Goal: Task Accomplishment & Management: Manage account settings

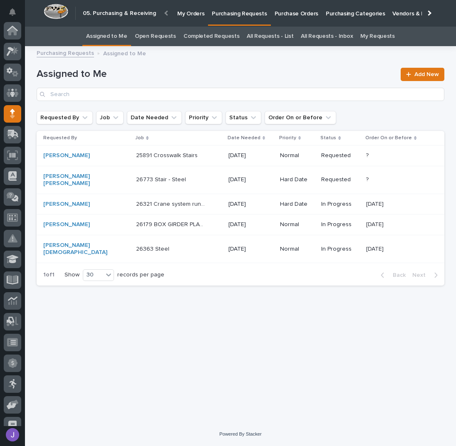
scroll to position [74, 0]
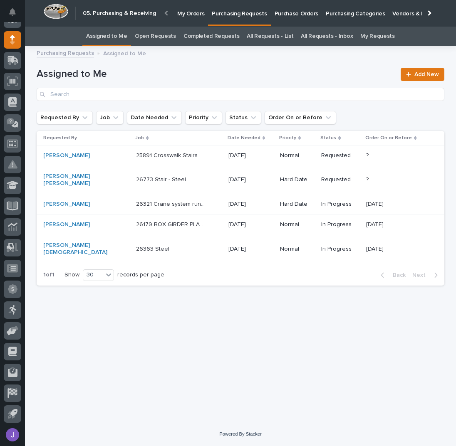
click at [177, 178] on p at bounding box center [170, 179] width 69 height 7
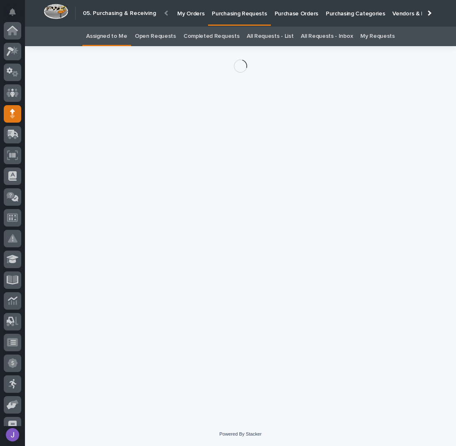
scroll to position [74, 0]
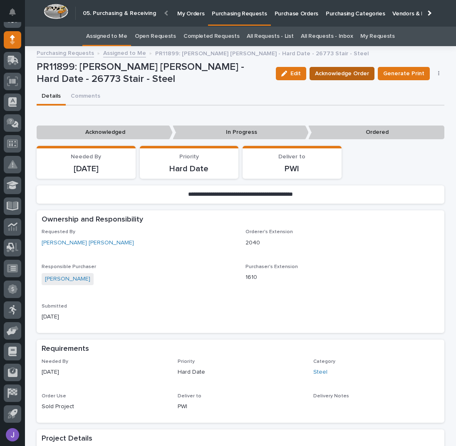
click at [356, 70] on span "Acknowledge Order" at bounding box center [342, 73] width 54 height 8
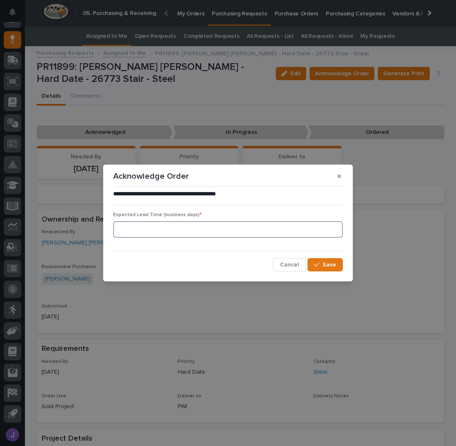
click at [181, 228] on input at bounding box center [227, 229] width 229 height 17
type input "0"
click at [326, 261] on button "Save" at bounding box center [324, 264] width 35 height 13
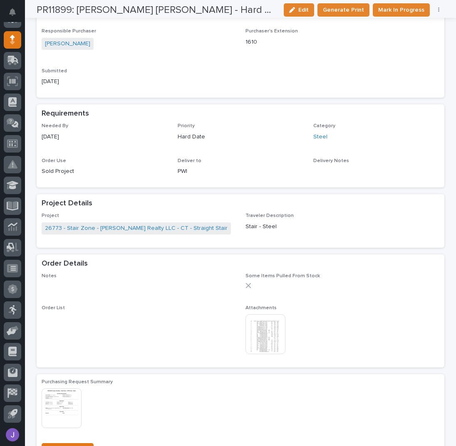
scroll to position [277, 0]
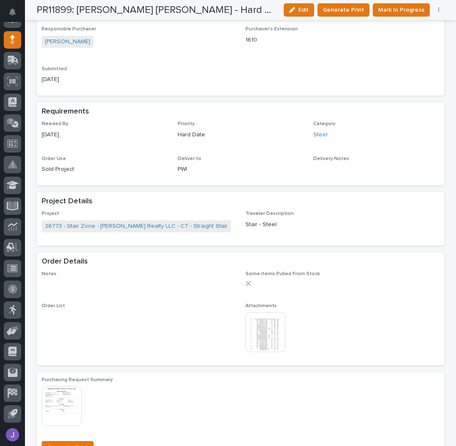
click at [259, 326] on img at bounding box center [265, 332] width 40 height 40
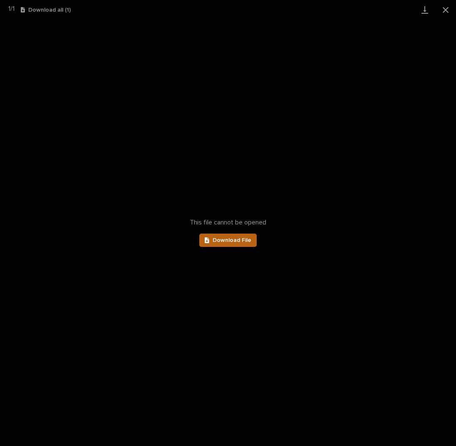
click at [219, 238] on span "Download File" at bounding box center [231, 240] width 39 height 6
click at [442, 8] on button "Close gallery" at bounding box center [445, 10] width 21 height 20
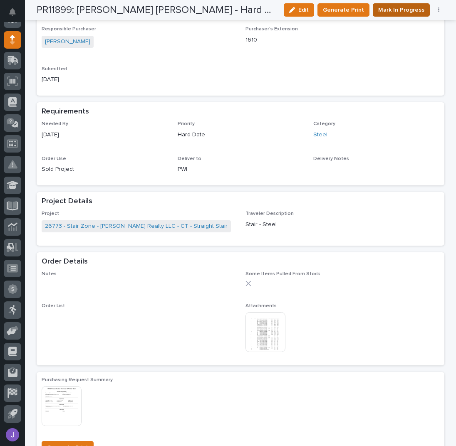
click at [388, 13] on span "Mark In Progress" at bounding box center [401, 10] width 46 height 8
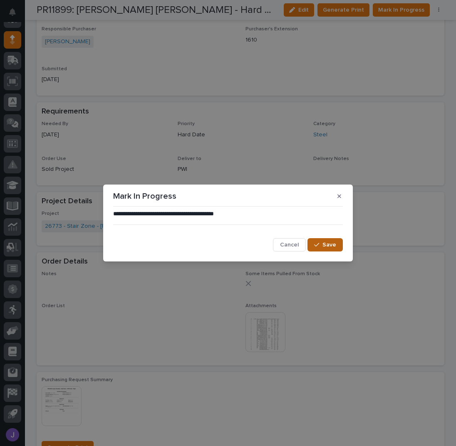
click at [320, 246] on div "button" at bounding box center [318, 245] width 8 height 6
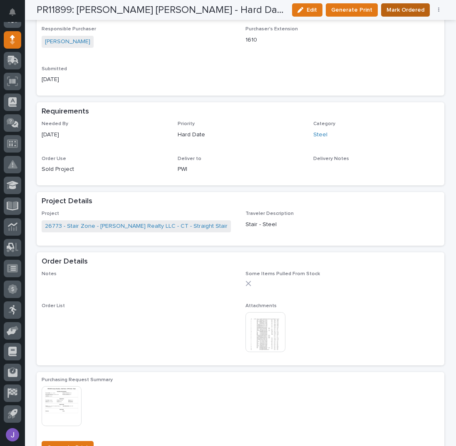
click at [405, 10] on span "Mark Ordered" at bounding box center [405, 10] width 38 height 8
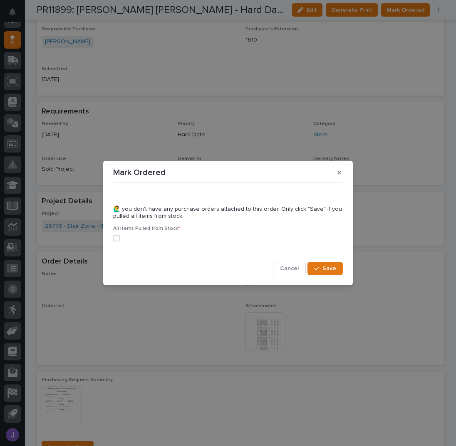
click at [117, 240] on span at bounding box center [116, 238] width 7 height 7
click at [330, 271] on span "Save" at bounding box center [329, 269] width 14 height 6
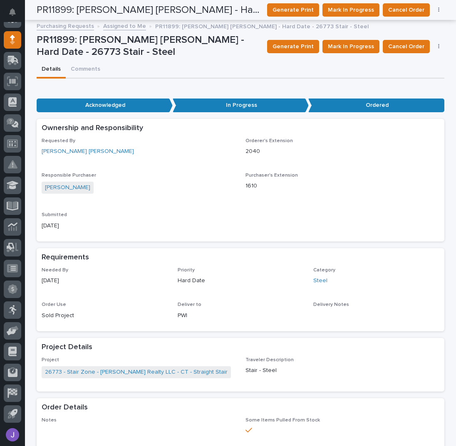
scroll to position [0, 0]
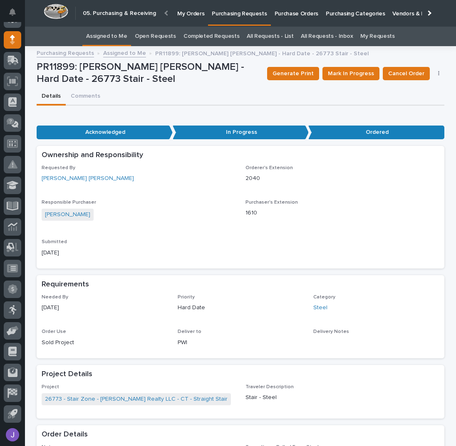
click at [116, 43] on link "Assigned to Me" at bounding box center [106, 37] width 41 height 20
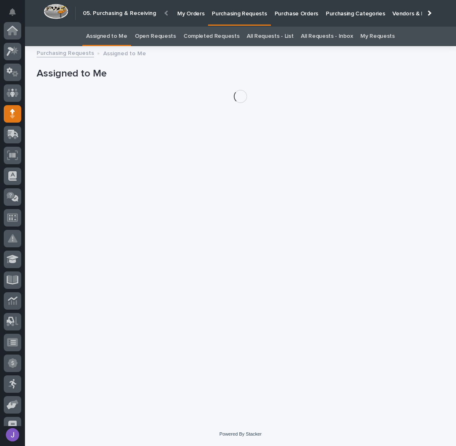
scroll to position [74, 0]
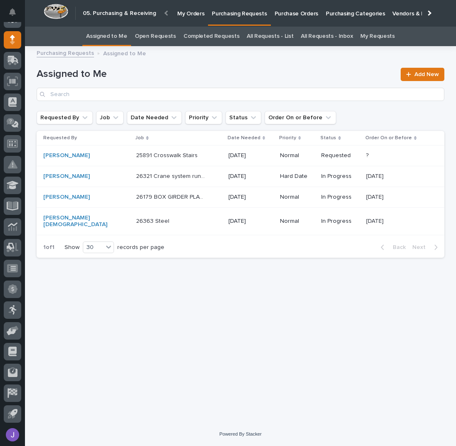
click at [192, 160] on div "[GEOGRAPHIC_DATA] 25891 Crosswalk Stairs" at bounding box center [179, 156] width 86 height 14
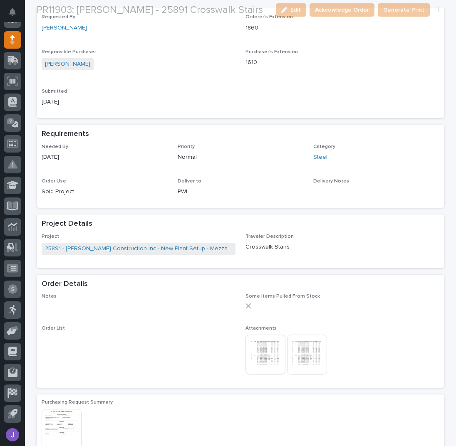
scroll to position [277, 0]
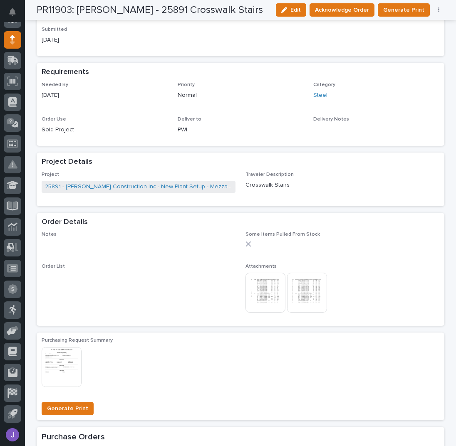
click at [255, 289] on img at bounding box center [265, 293] width 40 height 40
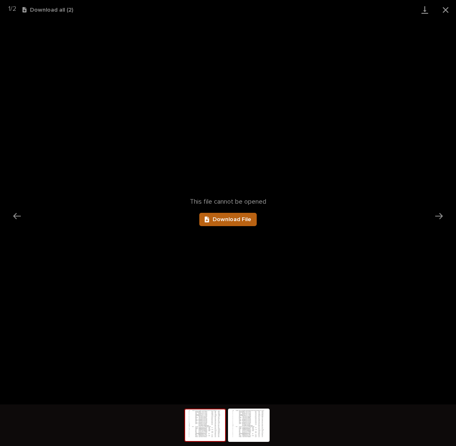
click at [248, 217] on span "Download File" at bounding box center [231, 220] width 39 height 6
click at [447, 9] on button "Close gallery" at bounding box center [445, 10] width 21 height 20
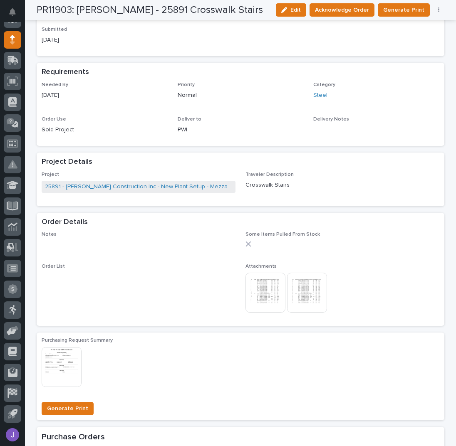
click at [347, 2] on div "PR11903: [PERSON_NAME] - 25891 Crosswalk Stairs Edit Acknowledge Order Generate…" at bounding box center [240, 10] width 407 height 20
click at [346, 8] on span "Acknowledge Order" at bounding box center [342, 10] width 54 height 8
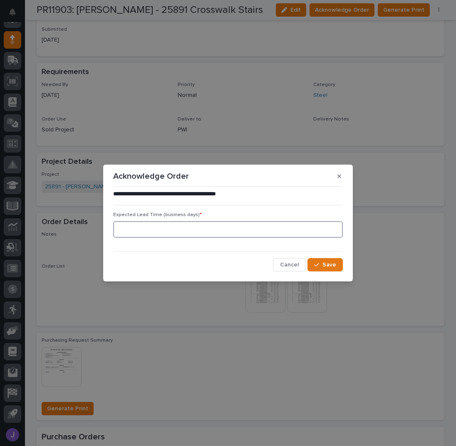
click at [181, 232] on input at bounding box center [227, 229] width 229 height 17
type input "0"
click at [330, 268] on button "Save" at bounding box center [324, 264] width 35 height 13
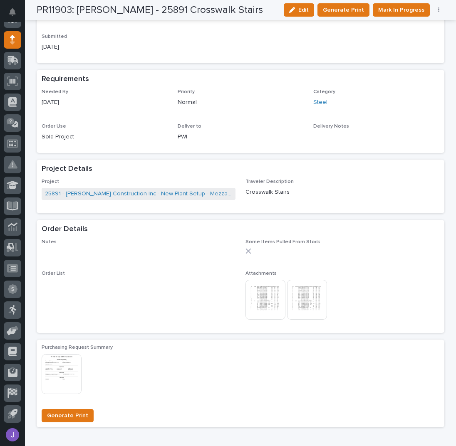
scroll to position [363, 0]
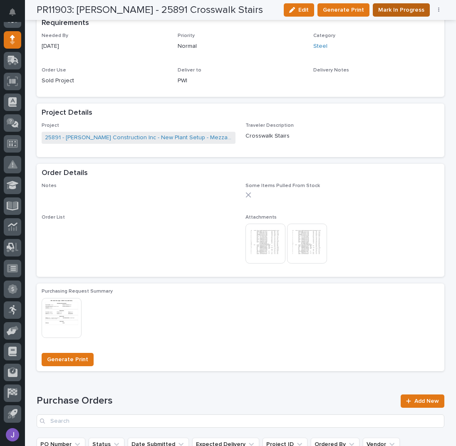
click at [391, 11] on span "Mark In Progress" at bounding box center [401, 10] width 46 height 8
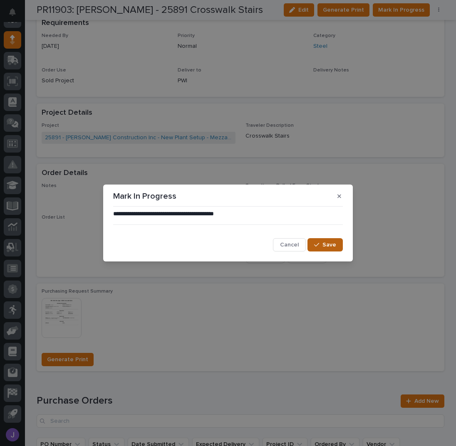
click at [325, 239] on button "Save" at bounding box center [324, 244] width 35 height 13
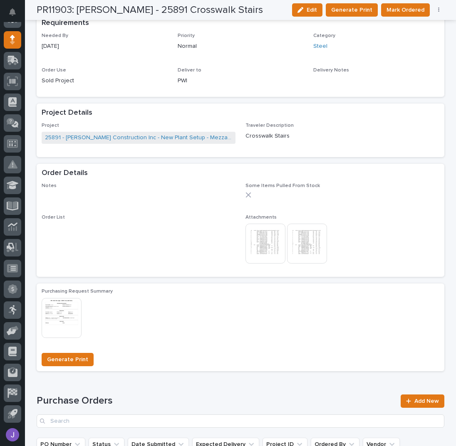
click at [309, 240] on img at bounding box center [307, 244] width 40 height 40
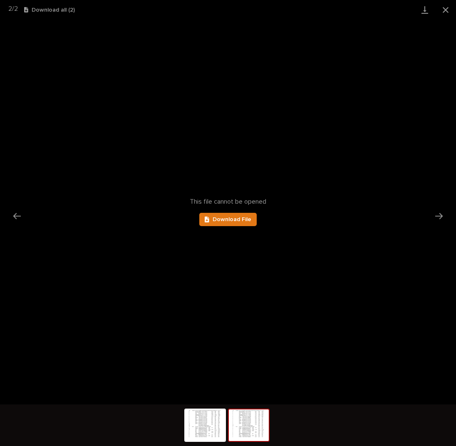
click at [257, 219] on div "This file cannot be opened Download File" at bounding box center [228, 212] width 456 height 385
click at [242, 218] on span "Download File" at bounding box center [231, 220] width 39 height 6
drag, startPoint x: 445, startPoint y: 8, endPoint x: 442, endPoint y: 15, distance: 7.4
click at [445, 8] on button "Close gallery" at bounding box center [445, 10] width 21 height 20
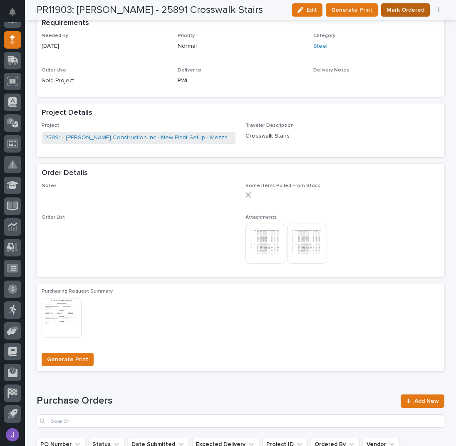
click at [394, 13] on span "Mark Ordered" at bounding box center [405, 10] width 38 height 8
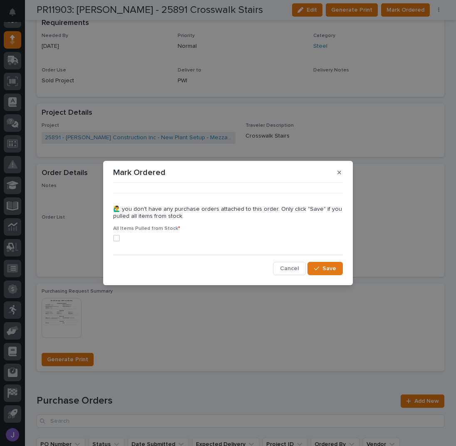
click at [117, 238] on span at bounding box center [116, 238] width 7 height 7
click at [328, 266] on button "Save" at bounding box center [324, 268] width 35 height 13
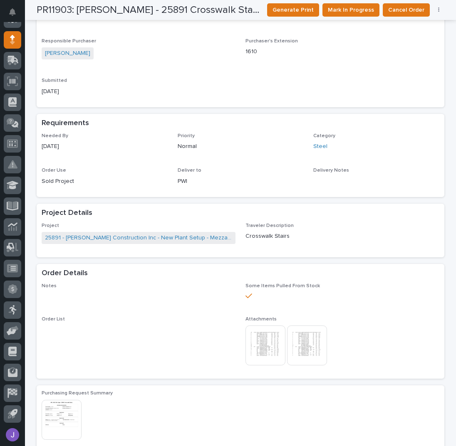
scroll to position [0, 0]
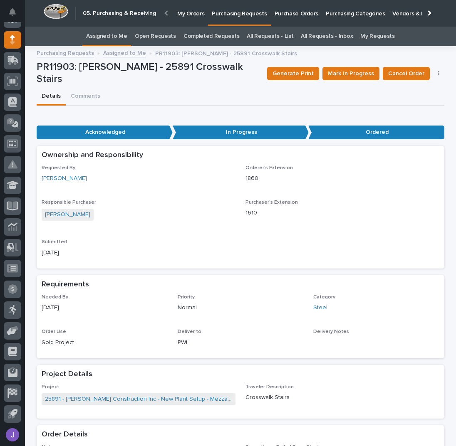
click at [117, 35] on link "Assigned to Me" at bounding box center [106, 37] width 41 height 20
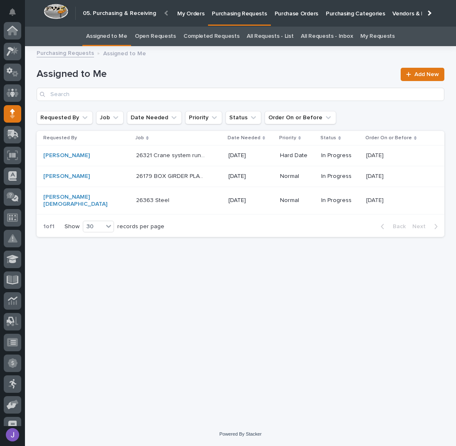
scroll to position [74, 0]
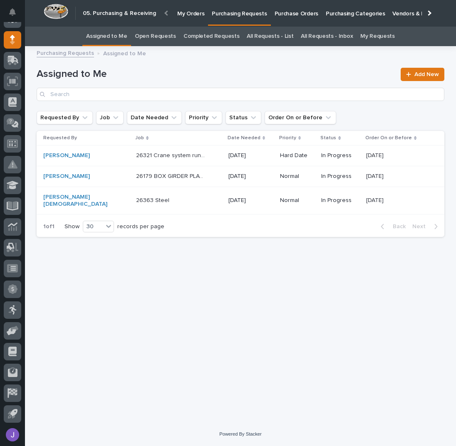
click at [234, 279] on div "Loading... Saving… Loading... Saving… Assigned to Me Add New Requested By Job D…" at bounding box center [240, 226] width 416 height 350
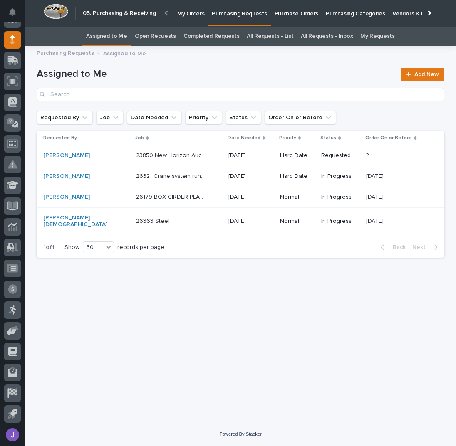
click at [195, 161] on div "23850 New Horizon Auction Table 23850 New Horizon Auction Table" at bounding box center [179, 156] width 86 height 14
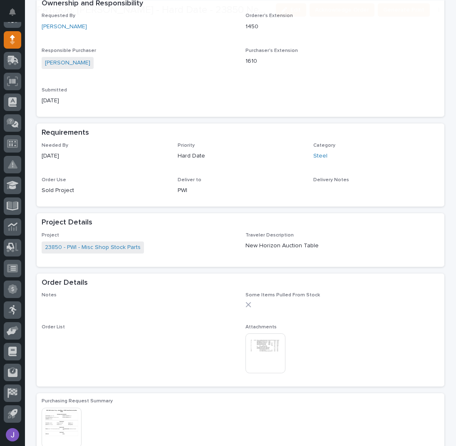
scroll to position [222, 0]
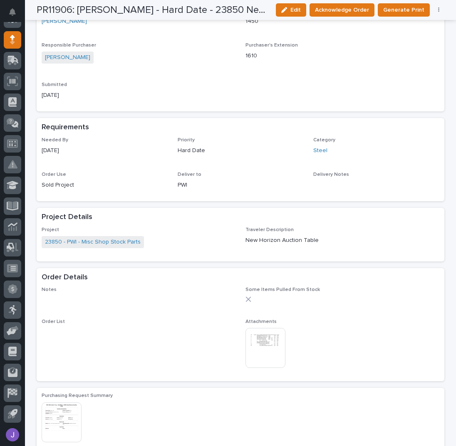
click at [262, 347] on img at bounding box center [265, 348] width 40 height 40
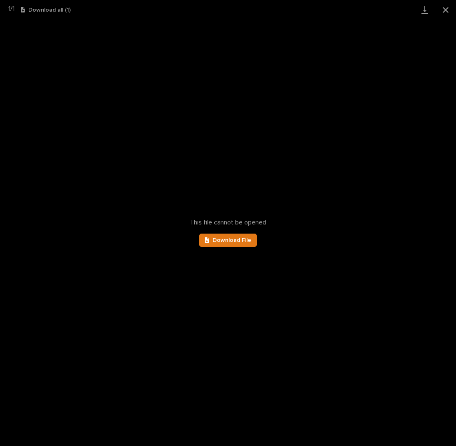
click at [256, 246] on div "This file cannot be opened Download File" at bounding box center [228, 233] width 456 height 426
click at [251, 240] on link "Download File" at bounding box center [227, 240] width 57 height 13
click at [447, 7] on button "Close gallery" at bounding box center [445, 10] width 21 height 20
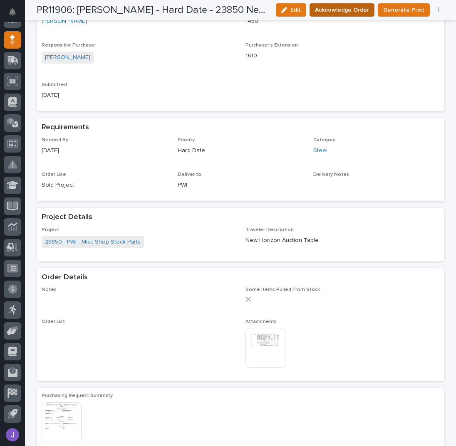
click at [370, 14] on button "Acknowledge Order" at bounding box center [341, 9] width 65 height 13
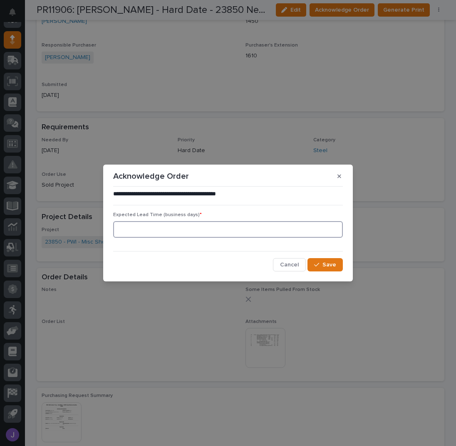
click at [284, 229] on input at bounding box center [227, 229] width 229 height 17
type input "0"
click at [323, 266] on span "Save" at bounding box center [329, 265] width 14 height 6
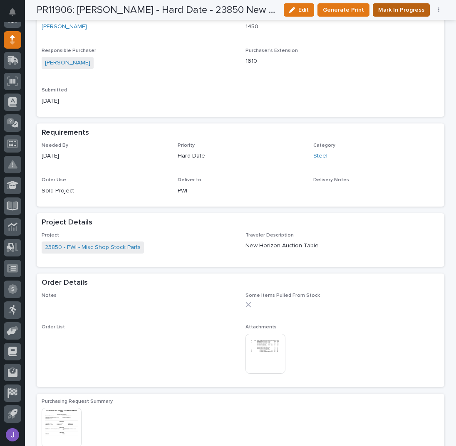
click at [397, 10] on span "Mark In Progress" at bounding box center [401, 10] width 46 height 8
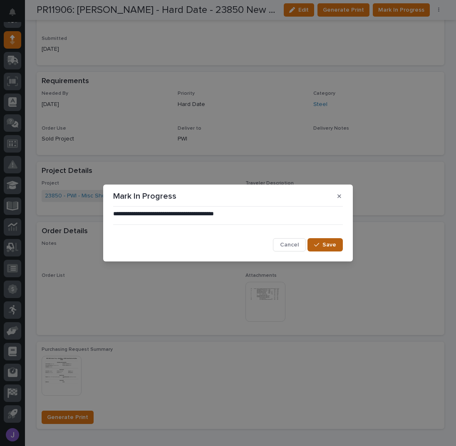
click at [327, 248] on button "Save" at bounding box center [324, 244] width 35 height 13
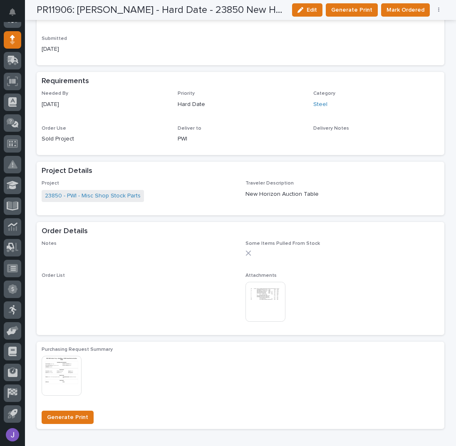
scroll to position [0, 0]
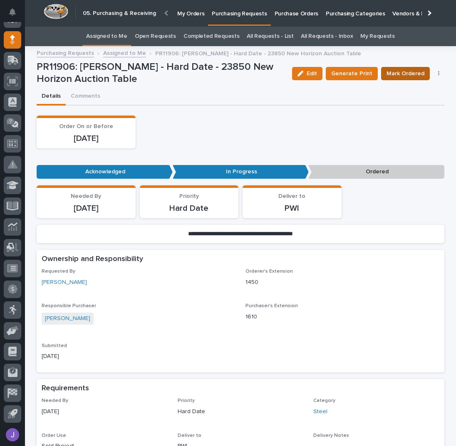
click at [396, 75] on span "Mark Ordered" at bounding box center [405, 73] width 38 height 8
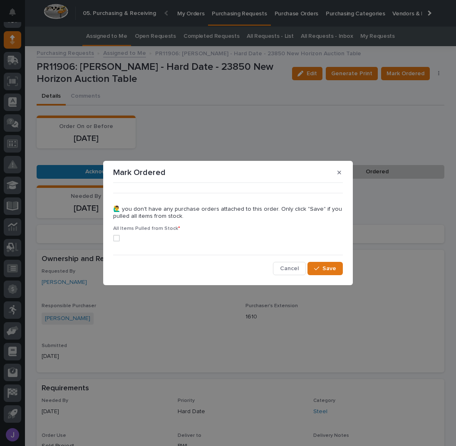
click at [112, 239] on div "••• 🙋‍♂️ you don't have any purchase orders attached to this order. Only click …" at bounding box center [228, 230] width 234 height 93
click at [113, 239] on span at bounding box center [116, 238] width 7 height 7
click at [341, 268] on button "Save" at bounding box center [324, 268] width 35 height 13
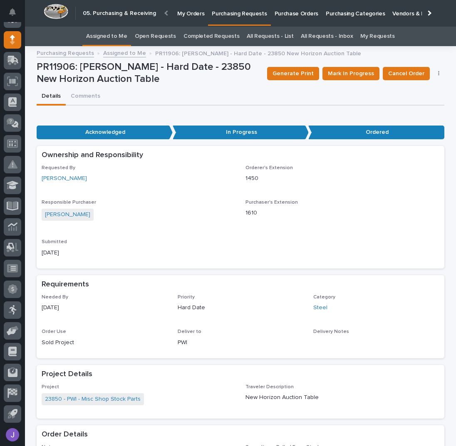
click at [123, 36] on link "Assigned to Me" at bounding box center [106, 37] width 41 height 20
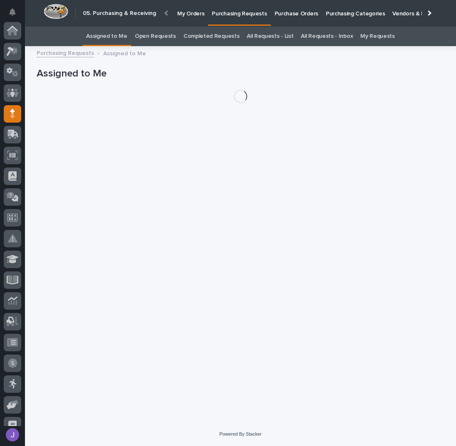
scroll to position [74, 0]
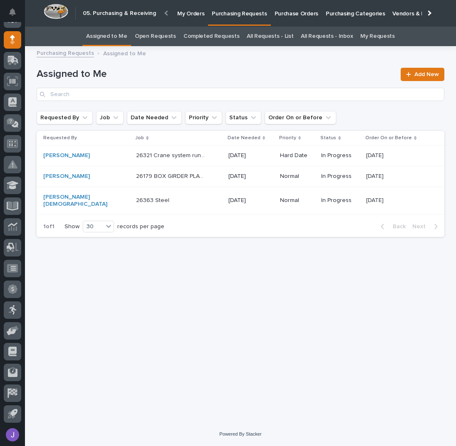
click at [196, 202] on div "26363 Steel 26363 Steel" at bounding box center [179, 201] width 86 height 14
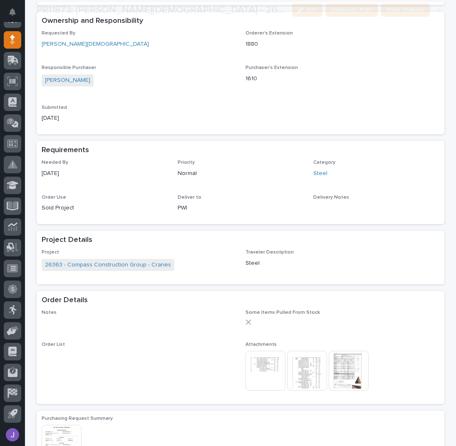
scroll to position [277, 0]
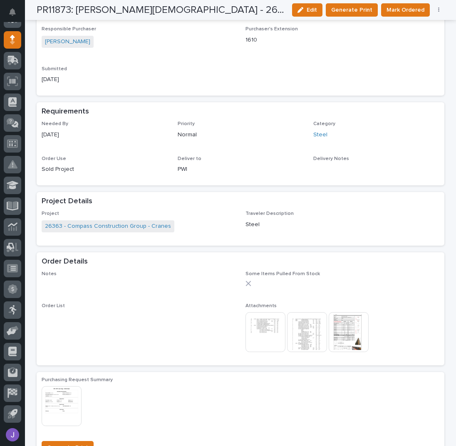
click at [437, 8] on button "button" at bounding box center [439, 10] width 12 height 6
click at [409, 43] on span "Edit Linked PO's" at bounding box center [411, 40] width 42 height 8
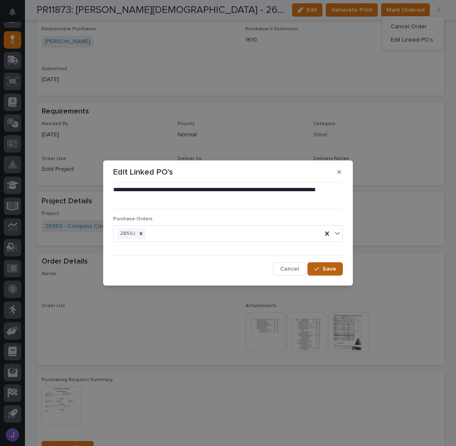
click at [326, 269] on span "Save" at bounding box center [329, 269] width 14 height 6
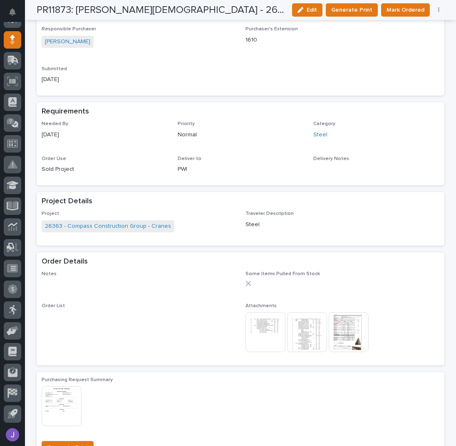
click at [255, 335] on img at bounding box center [265, 332] width 40 height 40
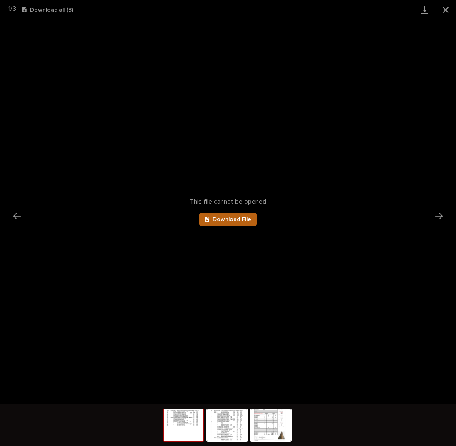
click at [228, 222] on span "Download File" at bounding box center [231, 220] width 39 height 6
click at [448, 8] on button "Close gallery" at bounding box center [445, 10] width 21 height 20
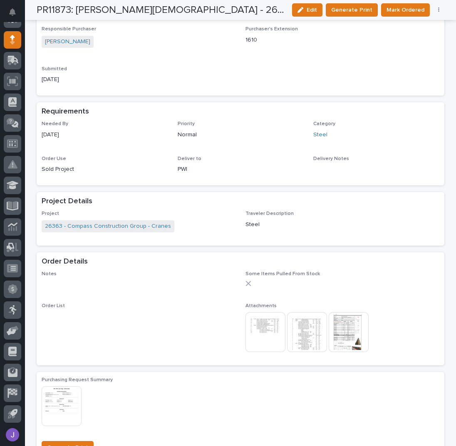
click at [298, 329] on img at bounding box center [307, 332] width 40 height 40
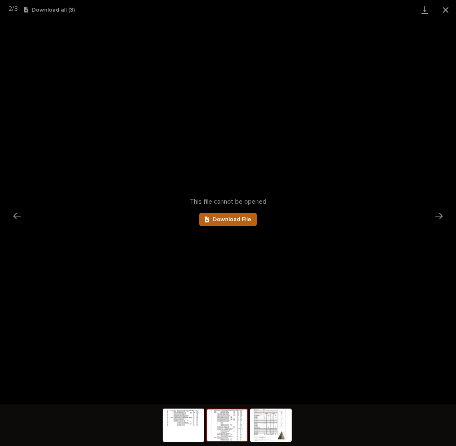
click at [238, 221] on span "Download File" at bounding box center [231, 220] width 39 height 6
click at [443, 13] on button "Close gallery" at bounding box center [445, 10] width 21 height 20
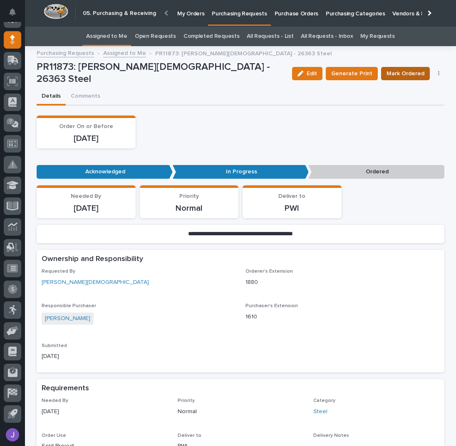
click at [411, 69] on span "Mark Ordered" at bounding box center [405, 73] width 38 height 8
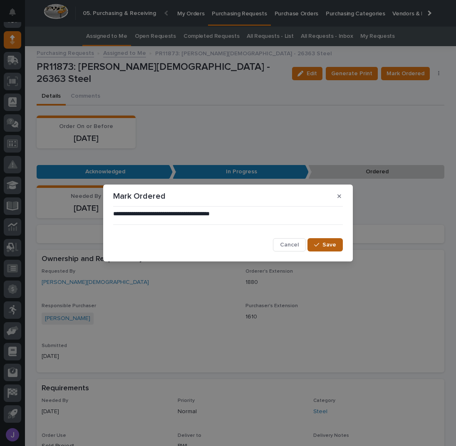
click at [327, 244] on span "Save" at bounding box center [329, 245] width 14 height 6
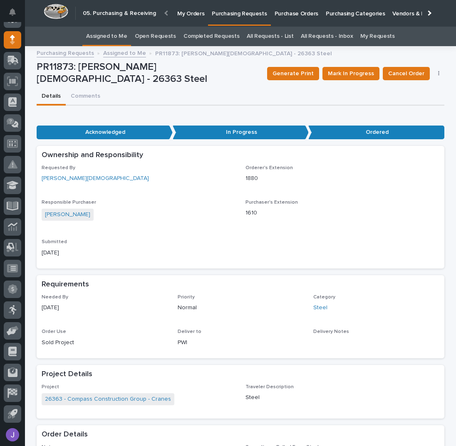
click at [116, 30] on link "Assigned to Me" at bounding box center [106, 37] width 41 height 20
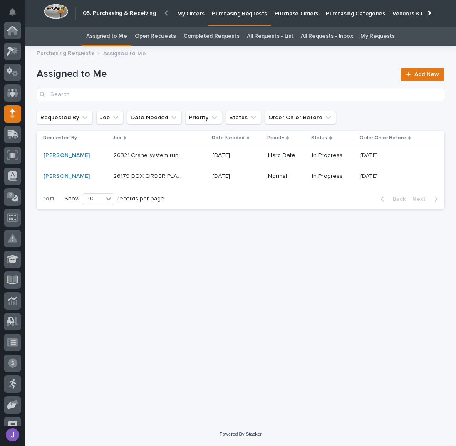
scroll to position [74, 0]
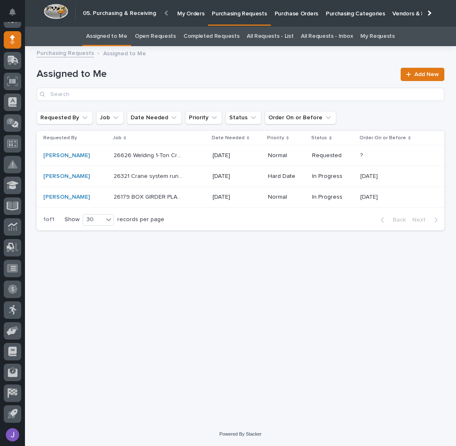
click at [168, 284] on div "Loading... Saving… Loading... Saving… Assigned to Me Add New Requested By Job D…" at bounding box center [240, 226] width 416 height 350
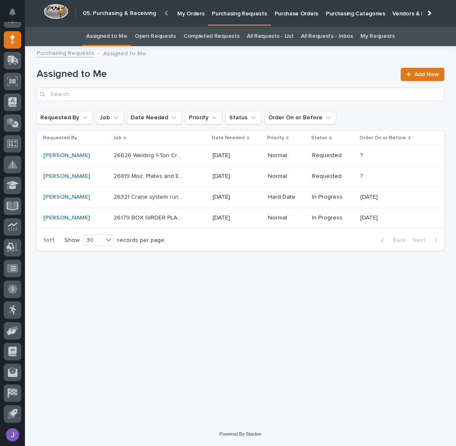
click at [198, 158] on div "26626 Welding 1-Ton Crane System 26626 Welding 1-Ton Crane System" at bounding box center [159, 156] width 92 height 14
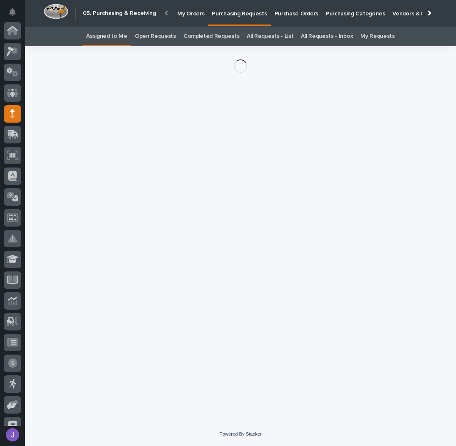
scroll to position [74, 0]
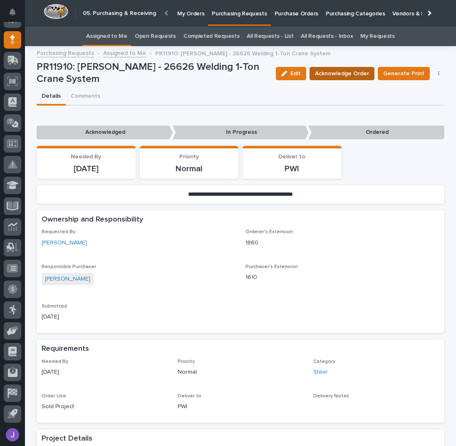
click at [348, 77] on span "Acknowledge Order" at bounding box center [342, 73] width 54 height 8
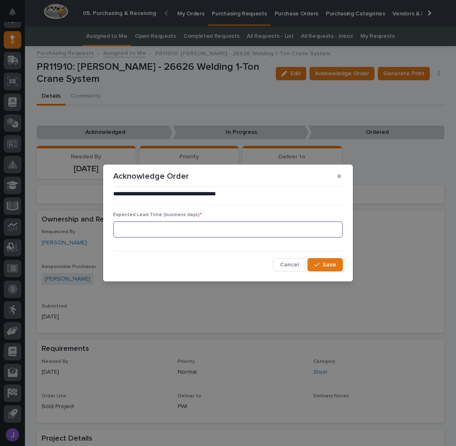
click at [212, 228] on input at bounding box center [227, 229] width 229 height 17
type input "0"
click at [332, 266] on span "Save" at bounding box center [329, 265] width 14 height 6
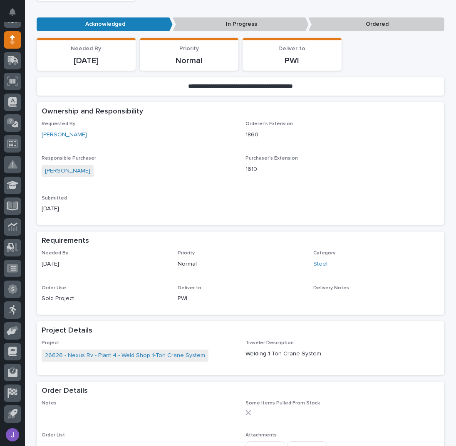
scroll to position [277, 0]
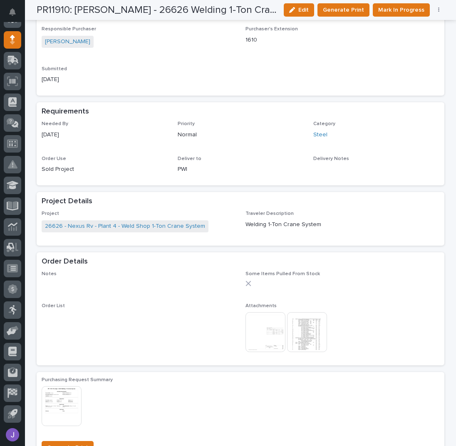
click at [276, 334] on img at bounding box center [265, 332] width 40 height 40
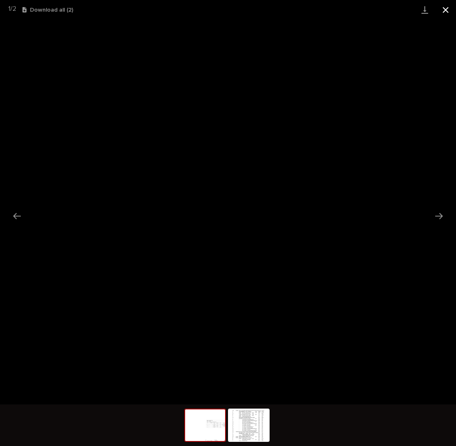
click at [446, 8] on button "Close gallery" at bounding box center [445, 10] width 21 height 20
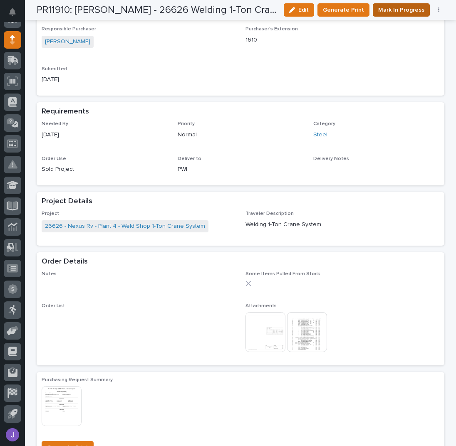
click at [406, 11] on span "Mark In Progress" at bounding box center [401, 10] width 46 height 8
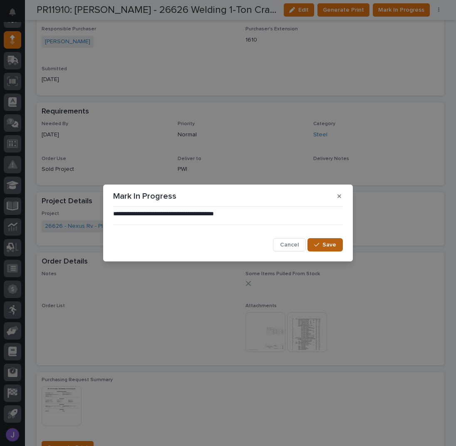
click at [323, 245] on button "Save" at bounding box center [324, 244] width 35 height 13
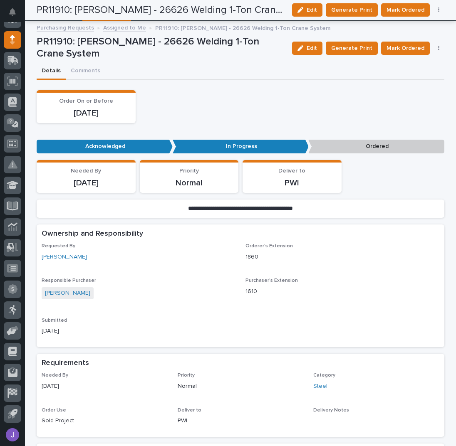
scroll to position [0, 0]
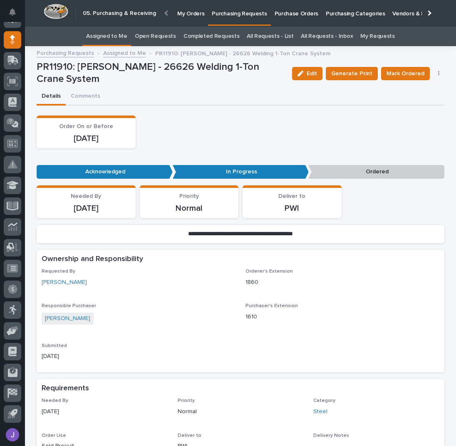
click at [102, 35] on link "Assigned to Me" at bounding box center [106, 37] width 41 height 20
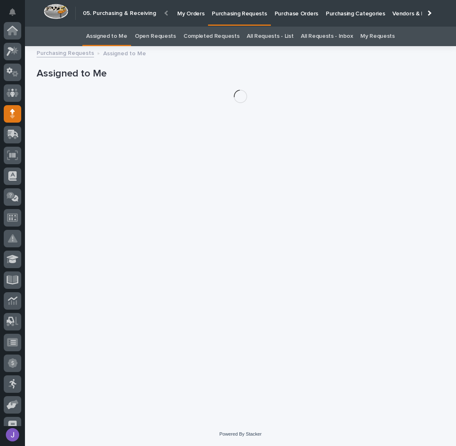
scroll to position [74, 0]
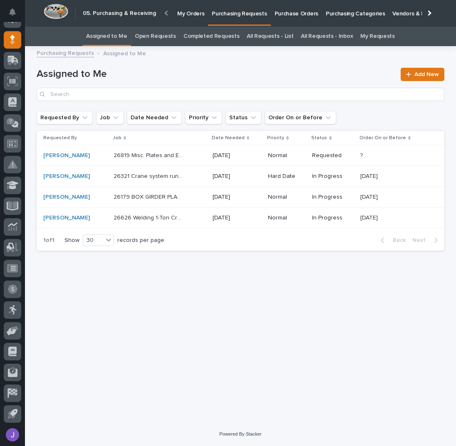
click at [200, 157] on div "26819 Misc. Plates and End Stops 26819 Misc. Plates and End Stops" at bounding box center [159, 156] width 92 height 14
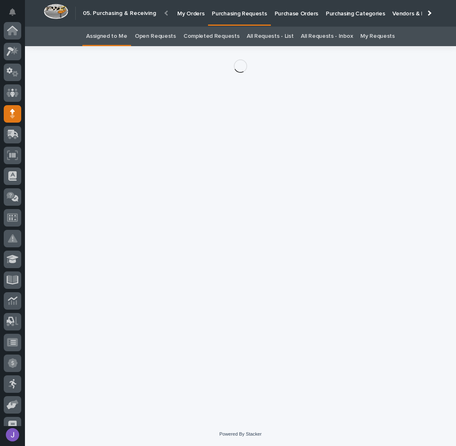
scroll to position [74, 0]
